Goal: Task Accomplishment & Management: Manage account settings

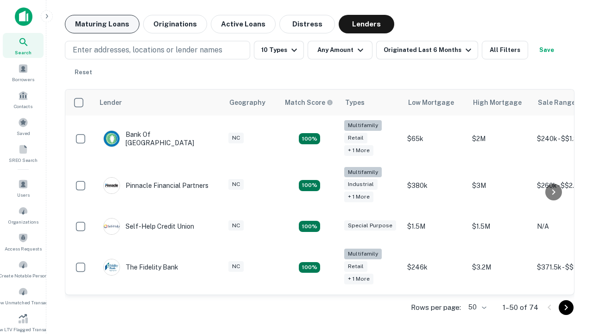
click at [102, 24] on button "Maturing Loans" at bounding box center [102, 24] width 75 height 19
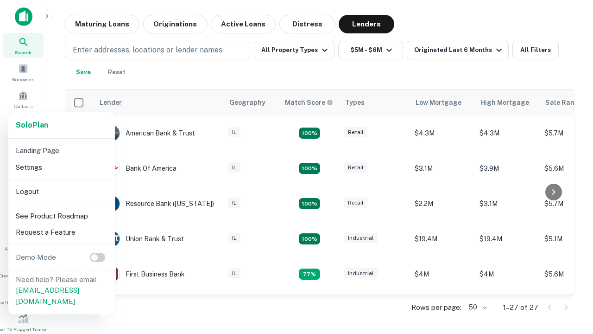
scroll to position [171, 0]
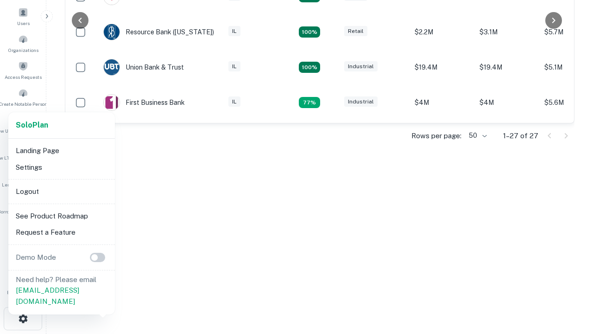
click at [61, 191] on li "Logout" at bounding box center [61, 191] width 99 height 17
